Goal: Communication & Community: Share content

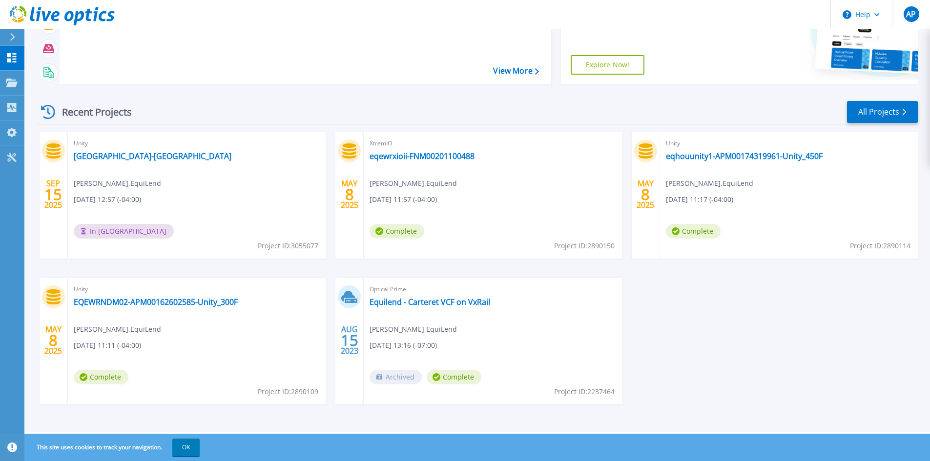
scroll to position [23, 0]
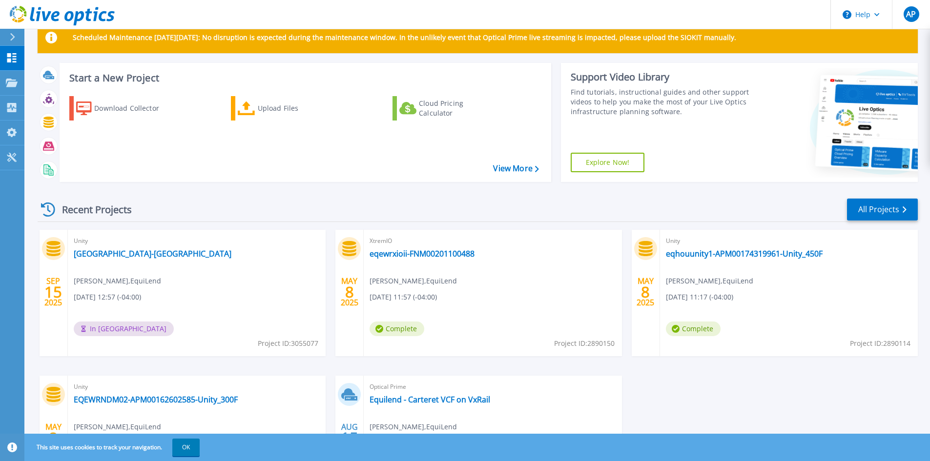
click at [178, 279] on div "Unity Unity-TX [PERSON_NAME] , EquiLend [DATE] 12:57 (-04:00) In Queue Project …" at bounding box center [197, 293] width 258 height 126
click at [98, 254] on link "[GEOGRAPHIC_DATA]-[GEOGRAPHIC_DATA]" at bounding box center [153, 254] width 158 height 10
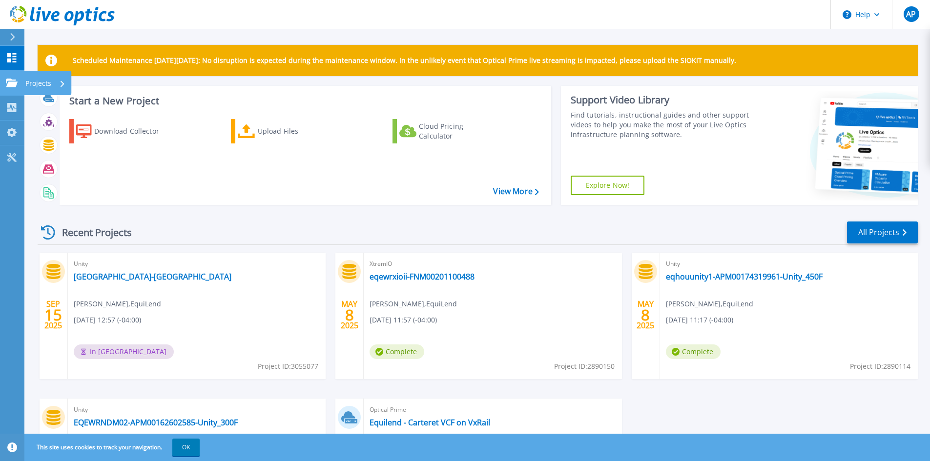
click at [11, 82] on icon at bounding box center [12, 83] width 12 height 8
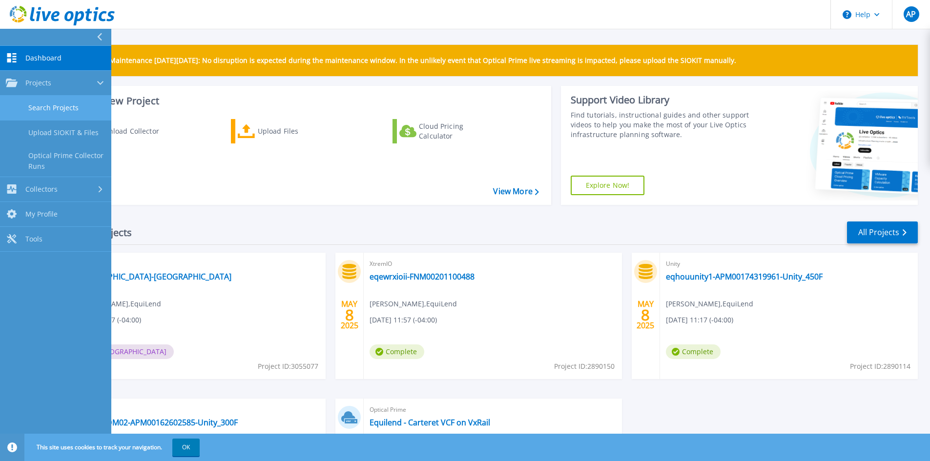
click at [47, 107] on link "Search Projects" at bounding box center [55, 108] width 111 height 25
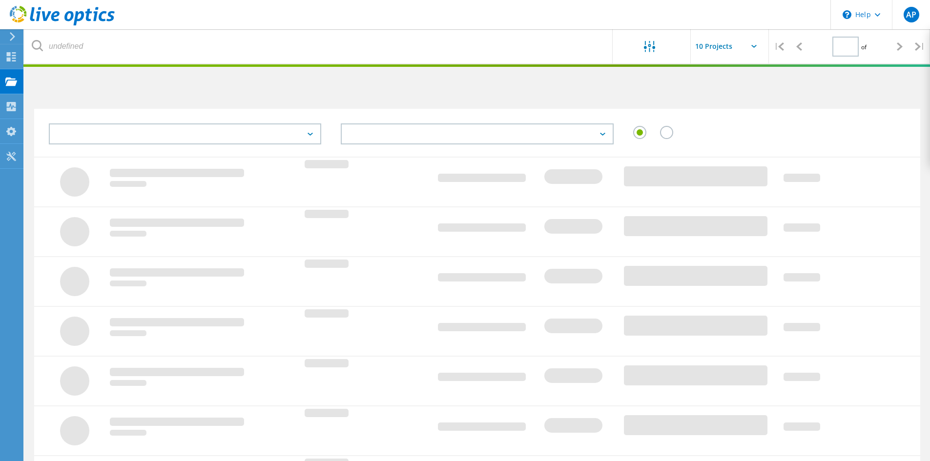
type input "1"
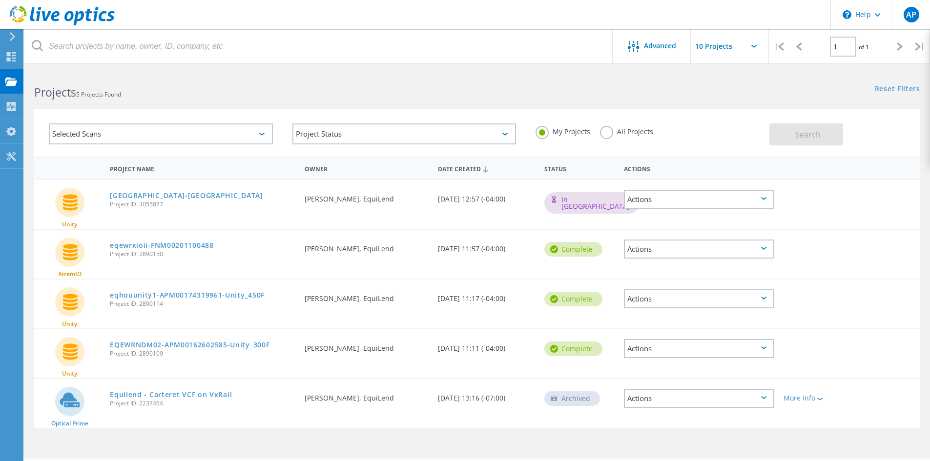
click at [770, 200] on div "Actions" at bounding box center [699, 199] width 150 height 19
click at [651, 201] on div "Share" at bounding box center [699, 199] width 148 height 15
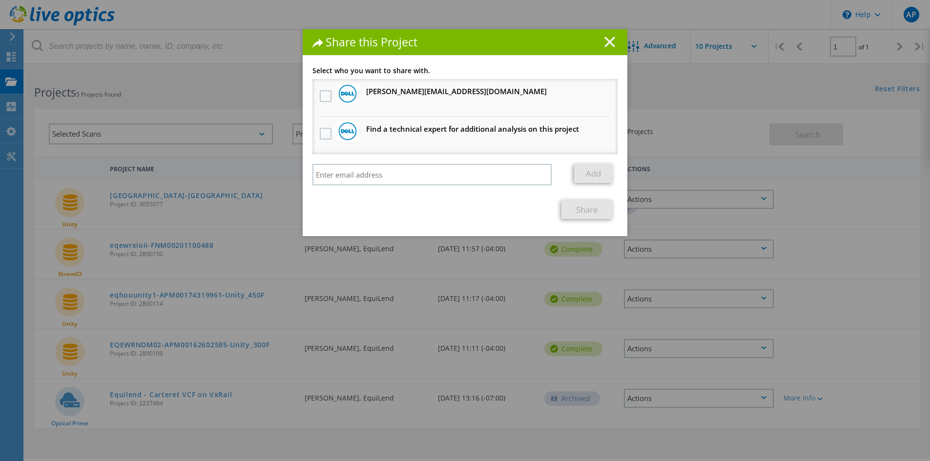
click at [605, 41] on line at bounding box center [610, 42] width 10 height 10
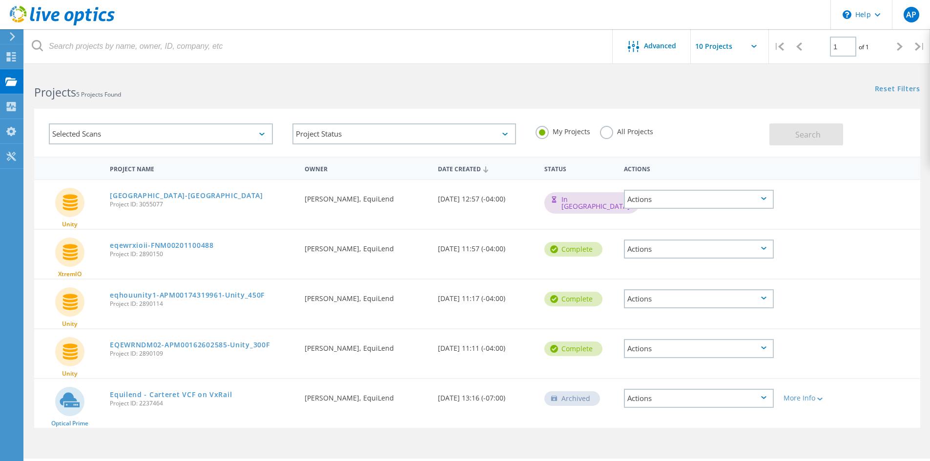
click at [757, 201] on div "Actions" at bounding box center [699, 199] width 150 height 19
click at [651, 201] on div "Share" at bounding box center [699, 199] width 148 height 15
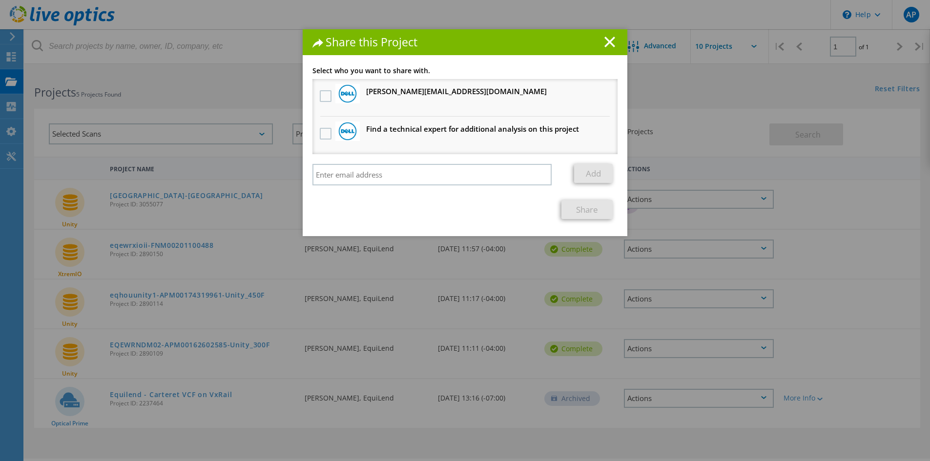
click at [868, 145] on div "Share this Project Link other users to this project Changes can be overwritten …" at bounding box center [465, 245] width 930 height 432
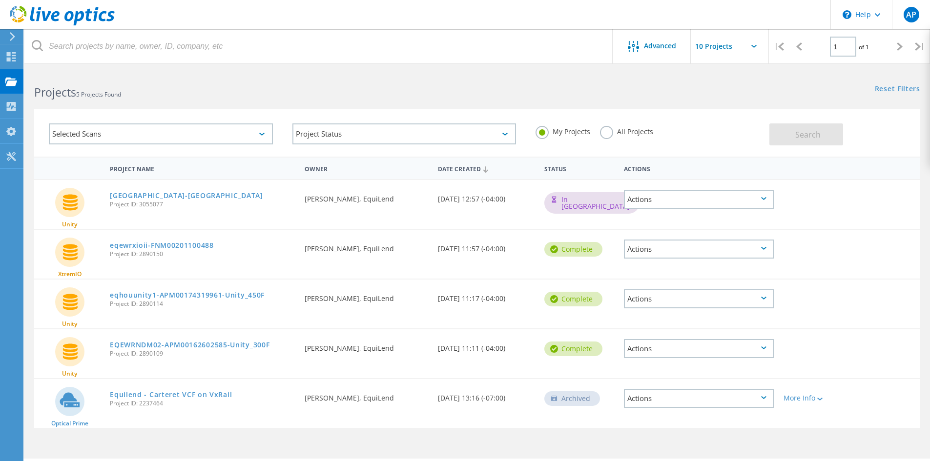
click at [652, 198] on div "Actions" at bounding box center [699, 199] width 150 height 19
click at [645, 200] on div "Share" at bounding box center [699, 199] width 148 height 15
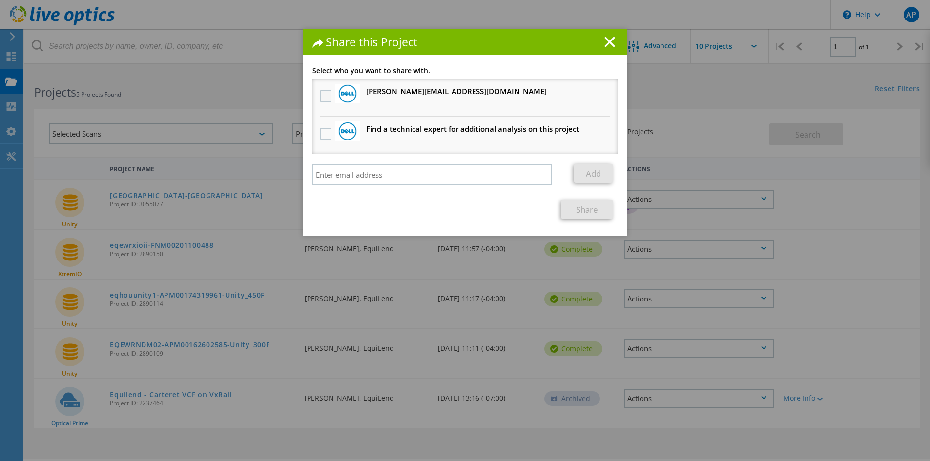
click at [323, 95] on label at bounding box center [327, 96] width 14 height 12
click at [0, 0] on input "checkbox" at bounding box center [0, 0] width 0 height 0
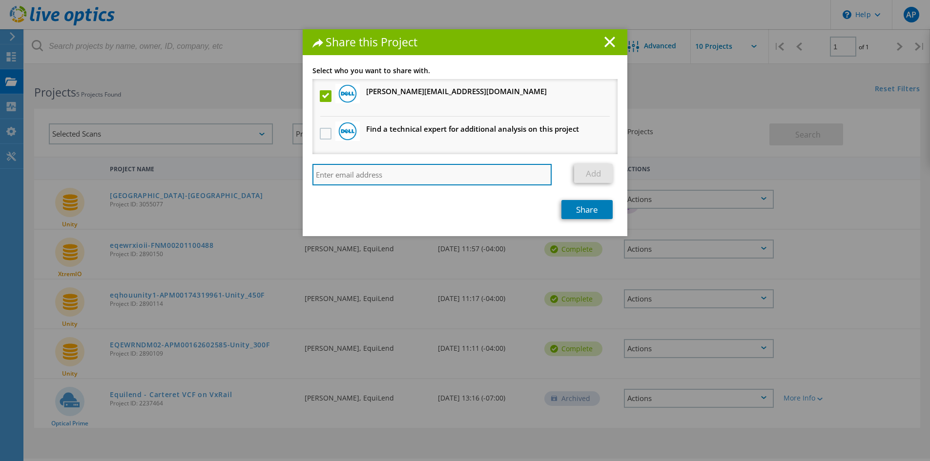
click at [385, 177] on input "search" at bounding box center [431, 174] width 239 height 21
paste input "Bryan.Gauna@equilend.com"
type input "Bryan.Gauna@equilend.com"
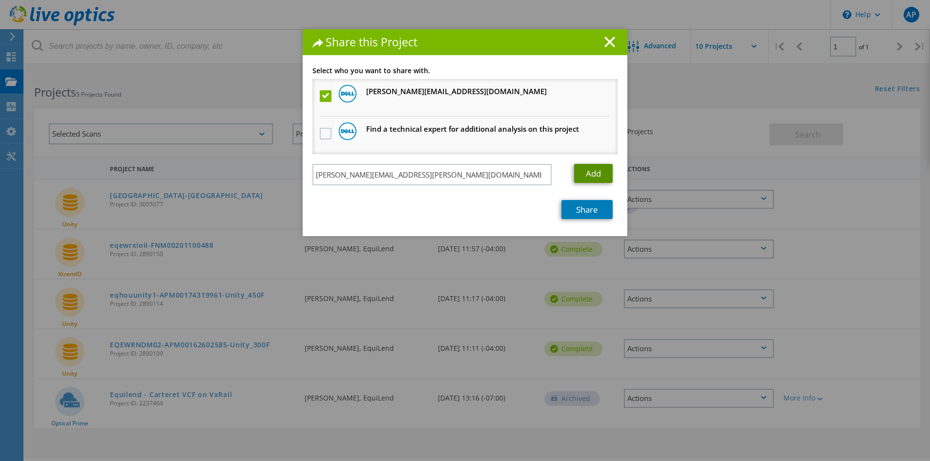
click at [585, 176] on link "Add" at bounding box center [593, 173] width 39 height 19
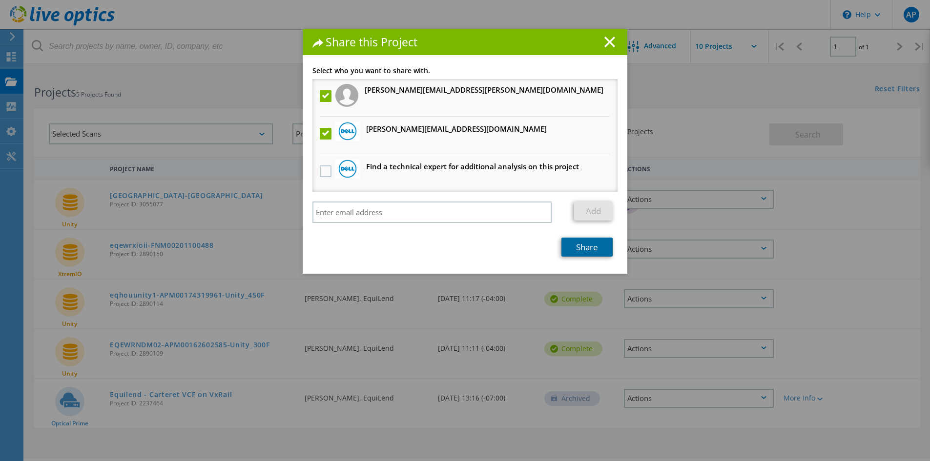
click at [588, 248] on link "Share" at bounding box center [586, 247] width 51 height 19
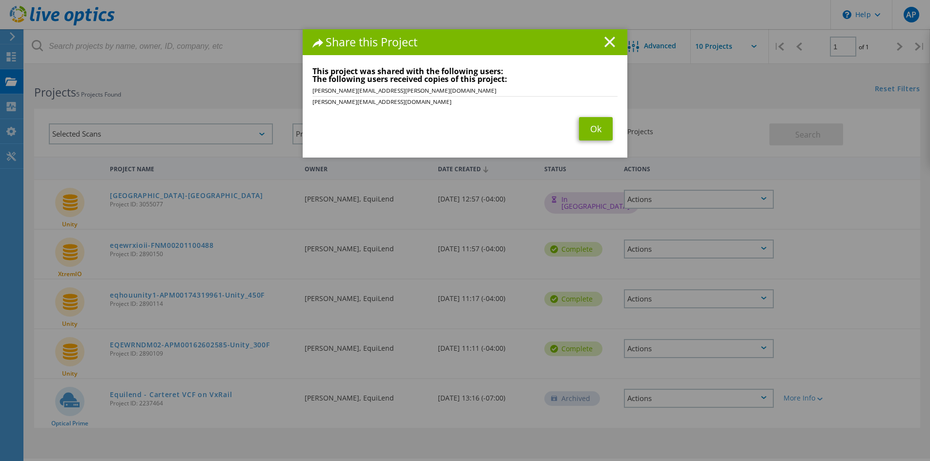
click at [605, 41] on line at bounding box center [610, 42] width 10 height 10
